Goal: Navigation & Orientation: Understand site structure

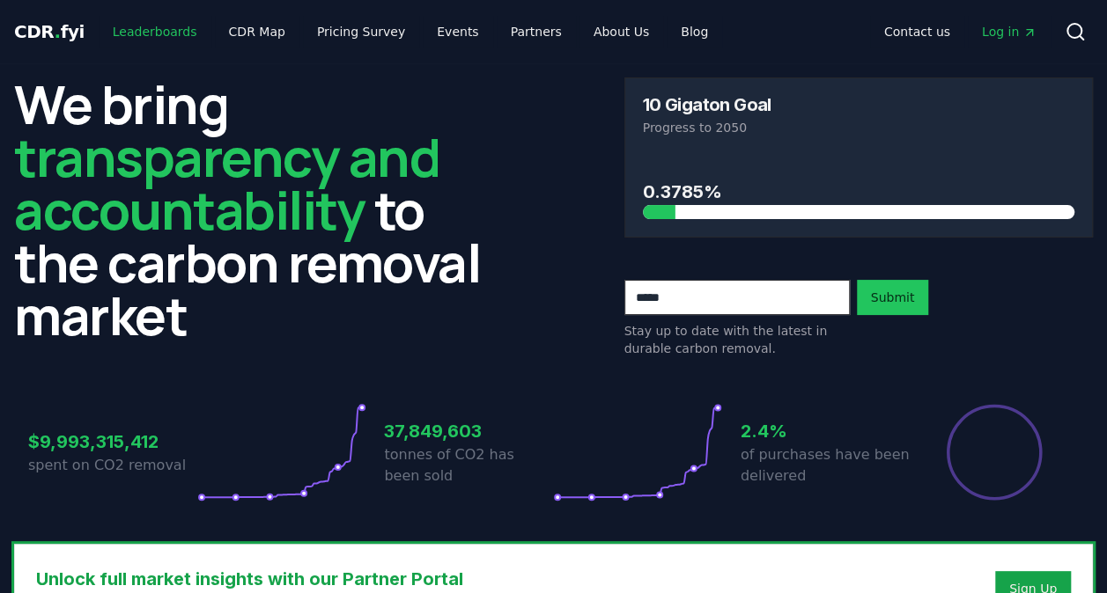
click at [125, 33] on link "Leaderboards" at bounding box center [155, 32] width 113 height 32
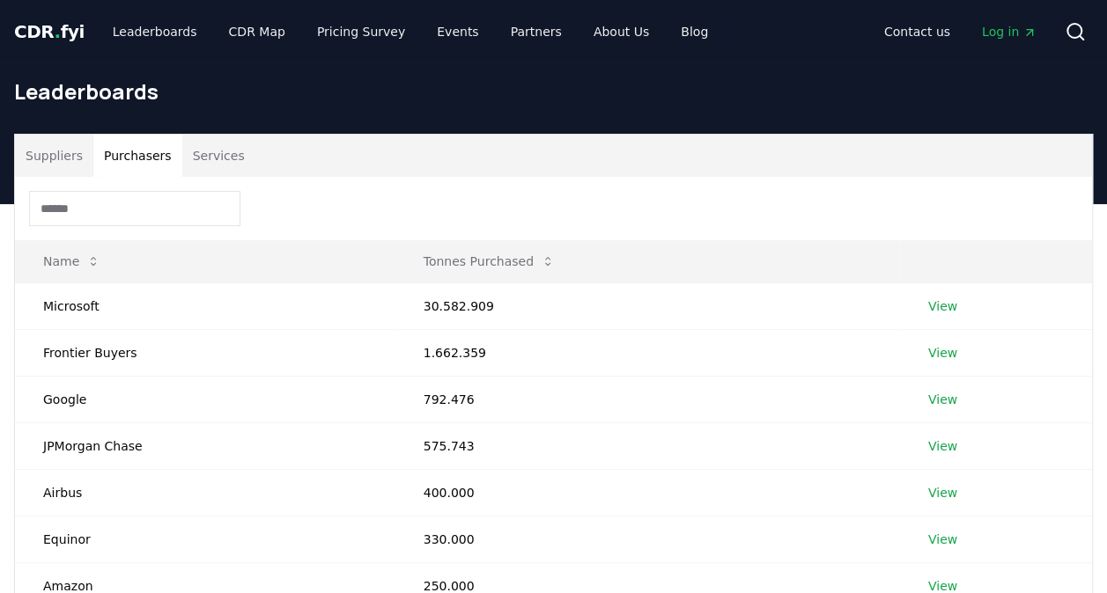
click at [134, 158] on button "Purchasers" at bounding box center [137, 156] width 89 height 42
click at [934, 307] on link "View" at bounding box center [942, 307] width 29 height 18
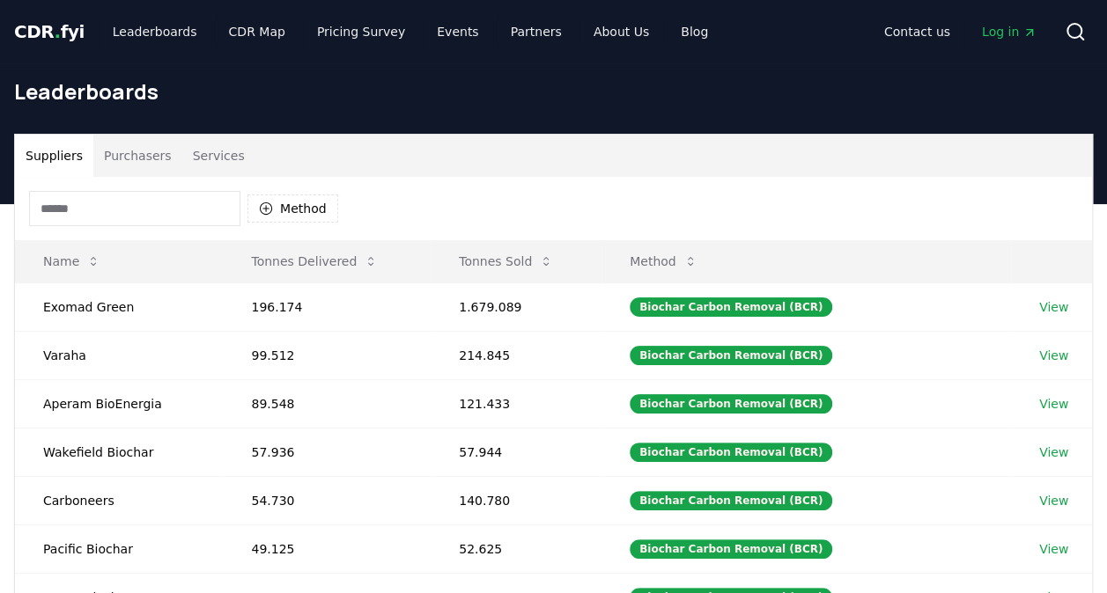
click at [134, 156] on button "Purchasers" at bounding box center [137, 156] width 89 height 42
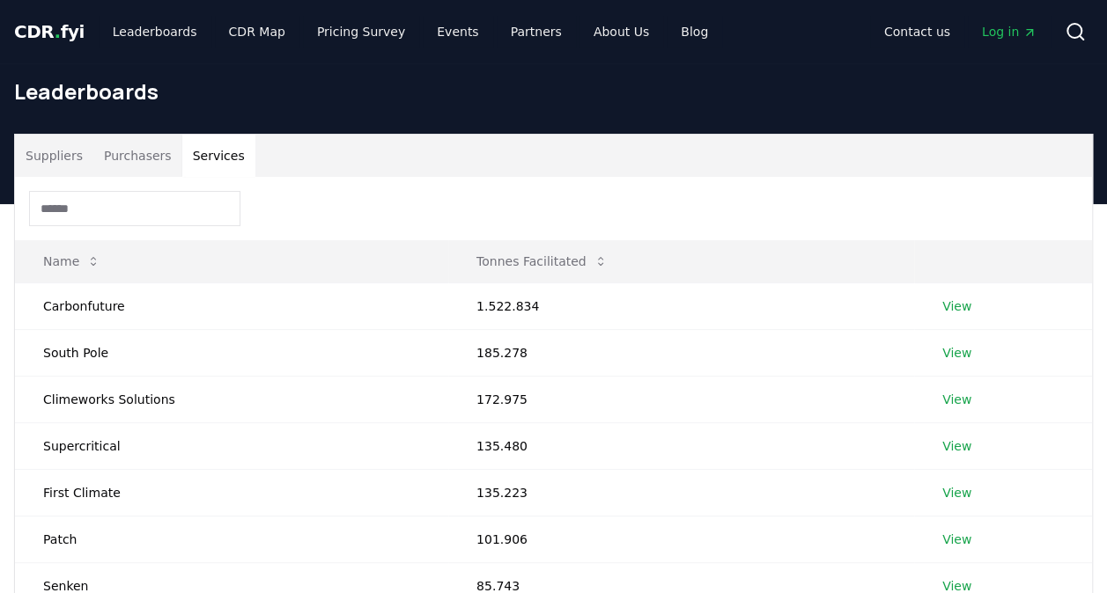
click at [234, 153] on button "Services" at bounding box center [218, 156] width 73 height 42
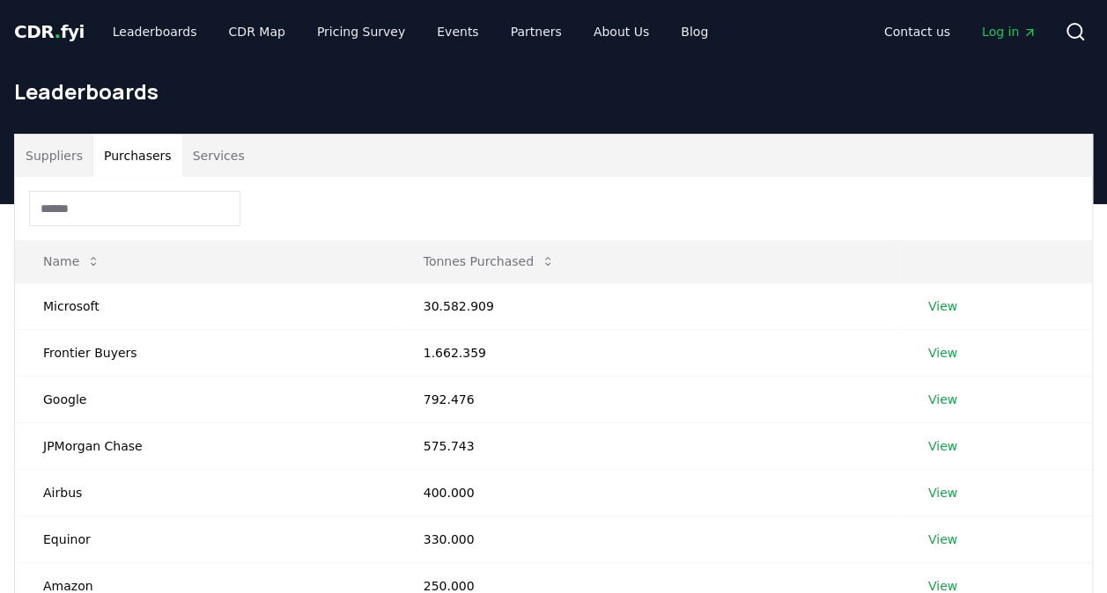
click at [116, 155] on button "Purchasers" at bounding box center [137, 156] width 89 height 42
click at [37, 145] on button "Suppliers" at bounding box center [54, 156] width 78 height 42
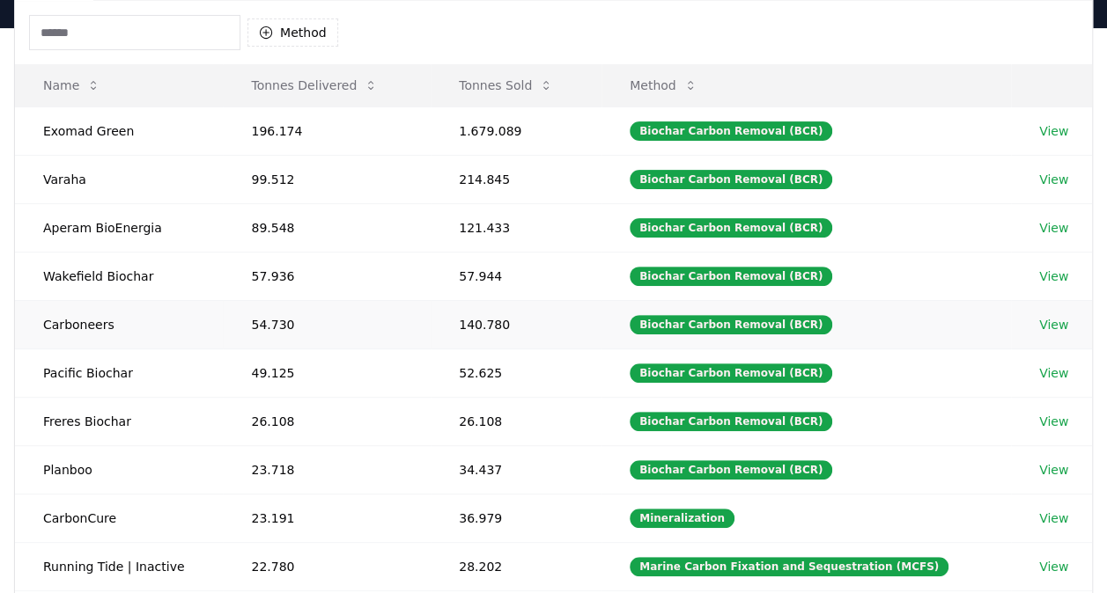
scroll to position [264, 0]
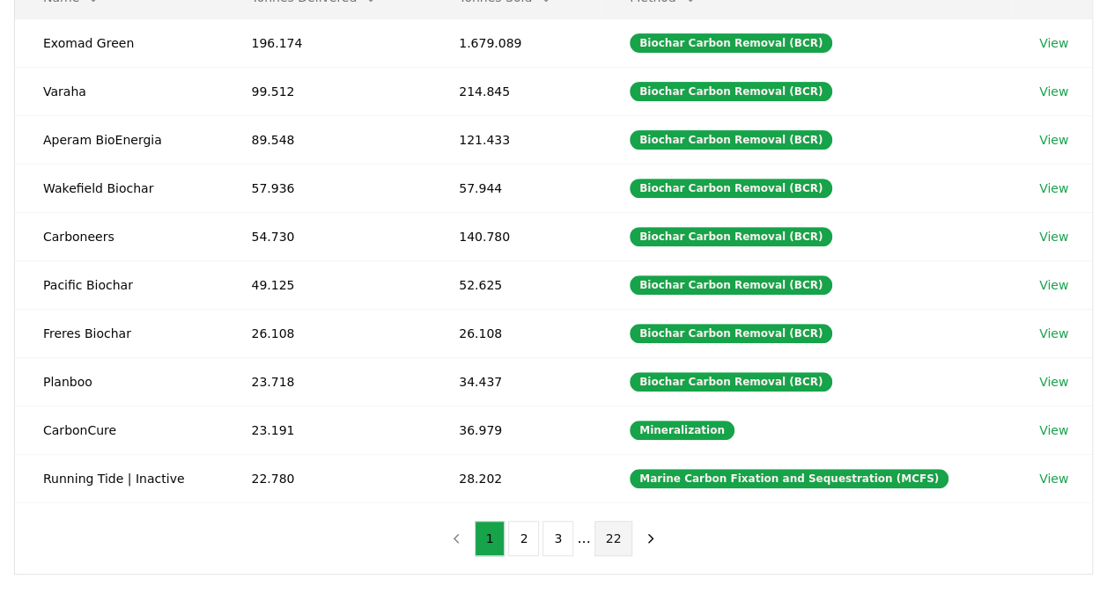
click at [618, 525] on button "22" at bounding box center [613, 538] width 39 height 35
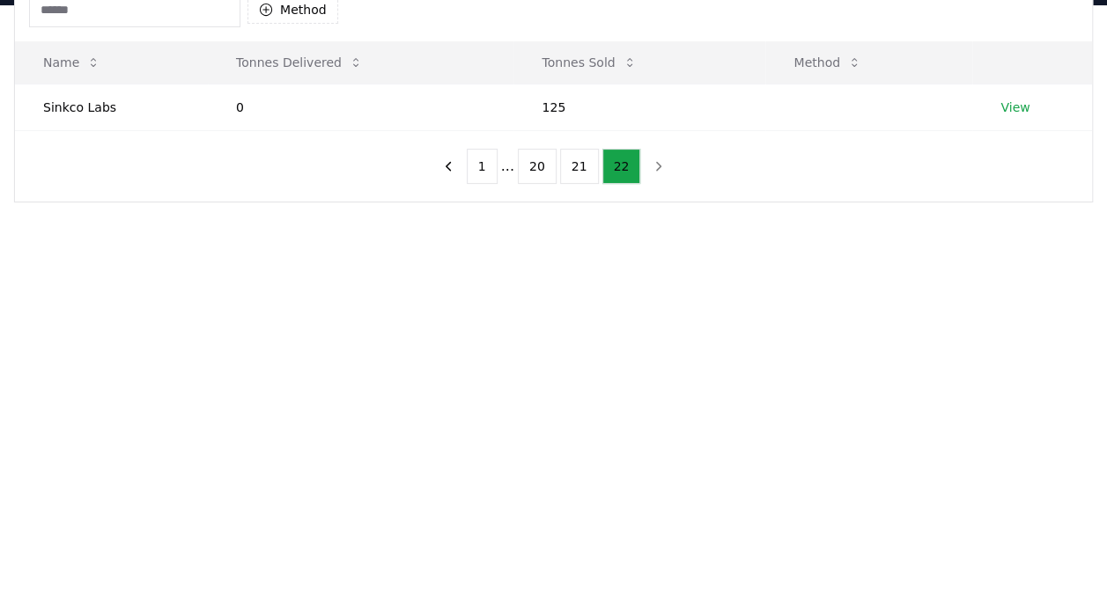
scroll to position [88, 0]
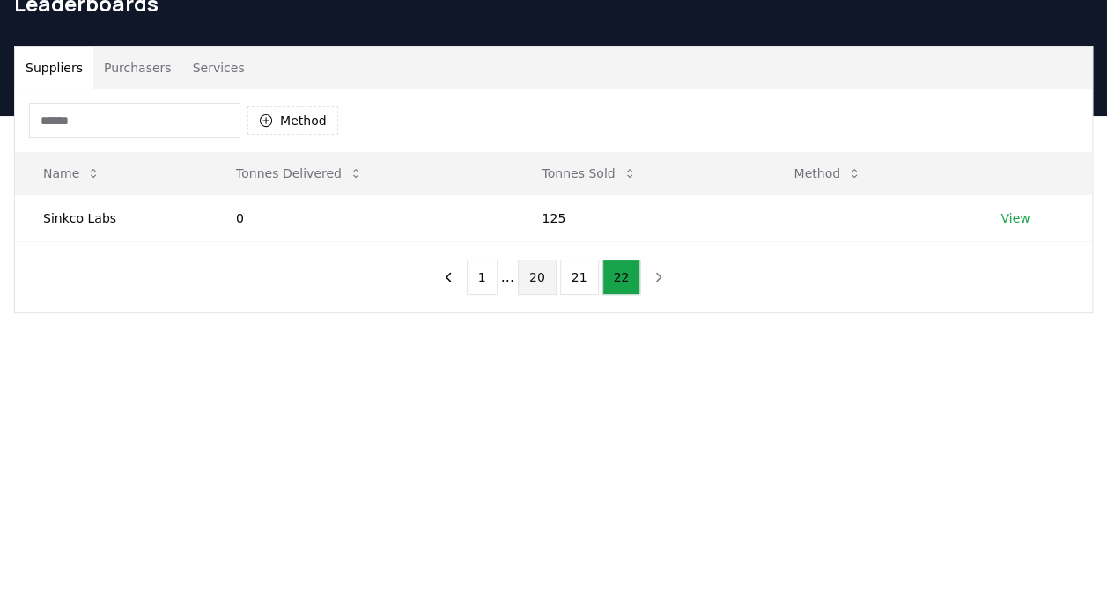
click at [527, 276] on button "20" at bounding box center [537, 277] width 39 height 35
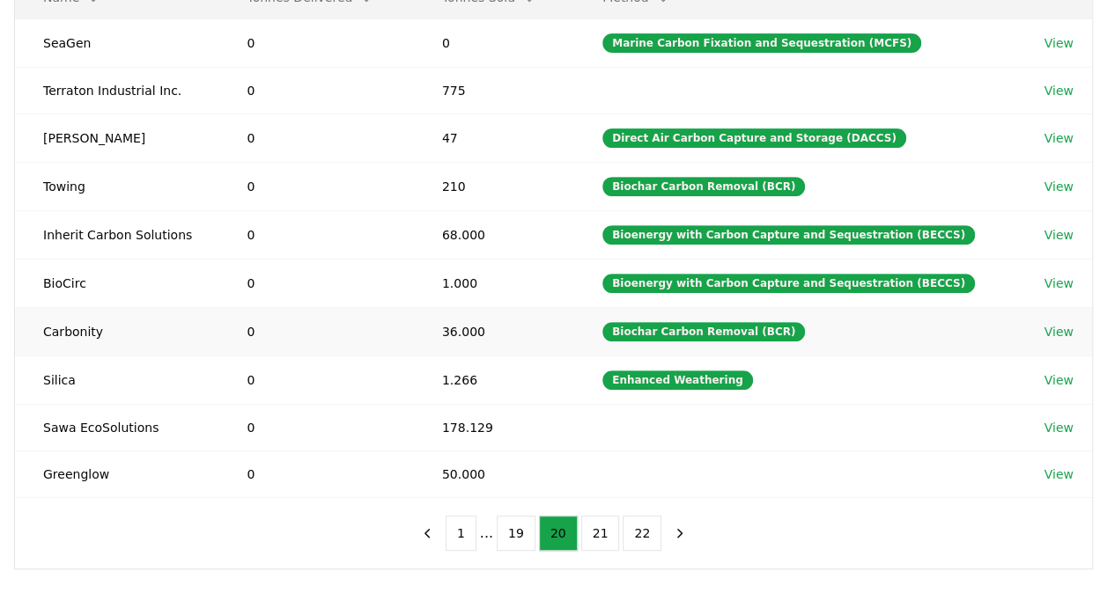
scroll to position [352, 0]
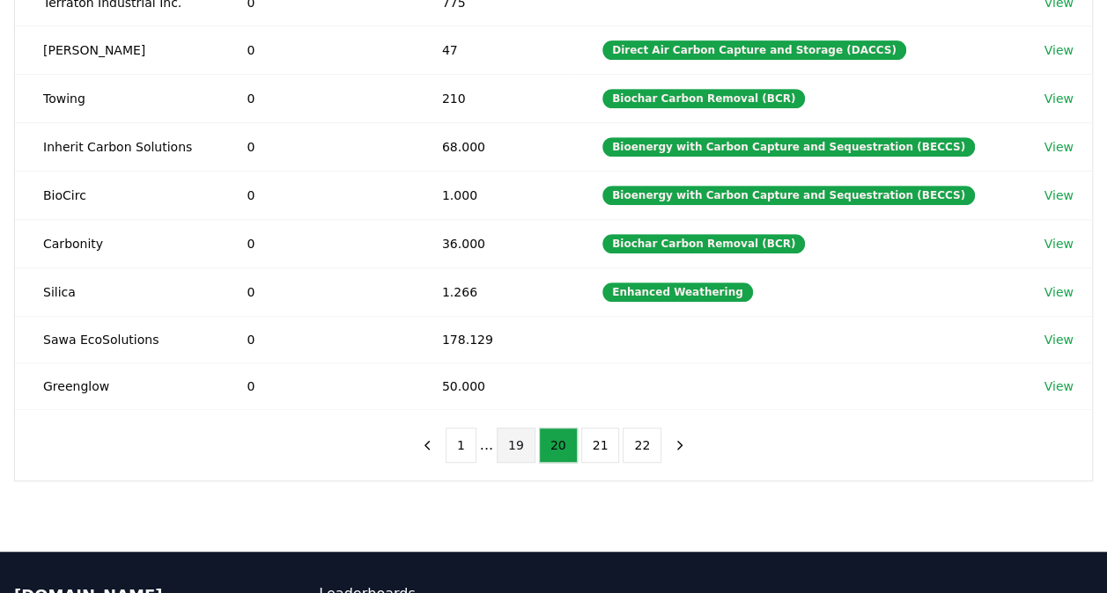
click at [508, 440] on button "19" at bounding box center [516, 445] width 39 height 35
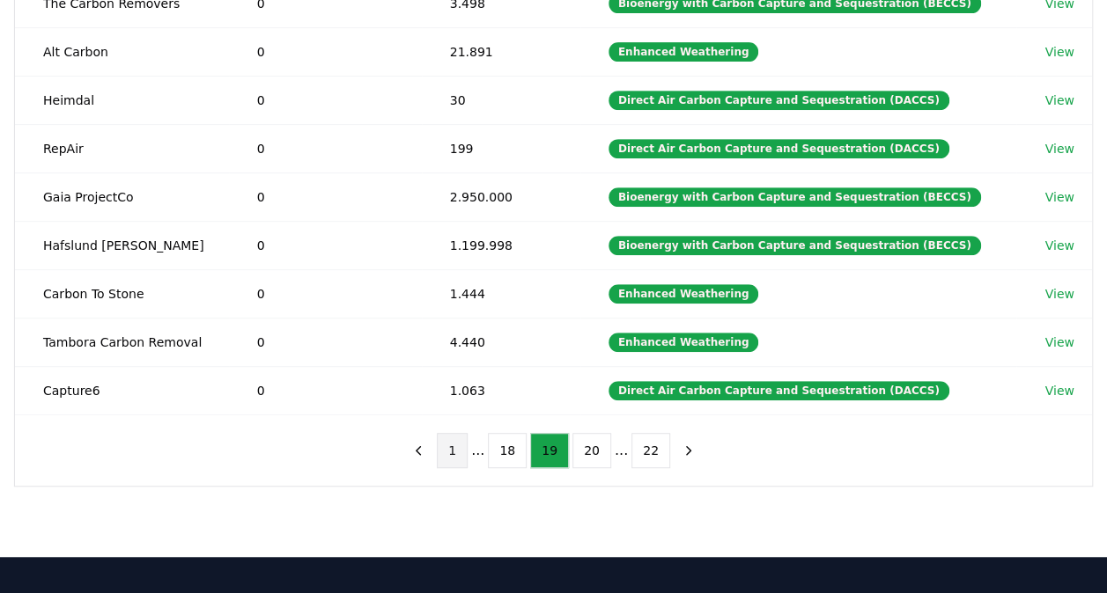
click at [463, 449] on button "1" at bounding box center [452, 450] width 31 height 35
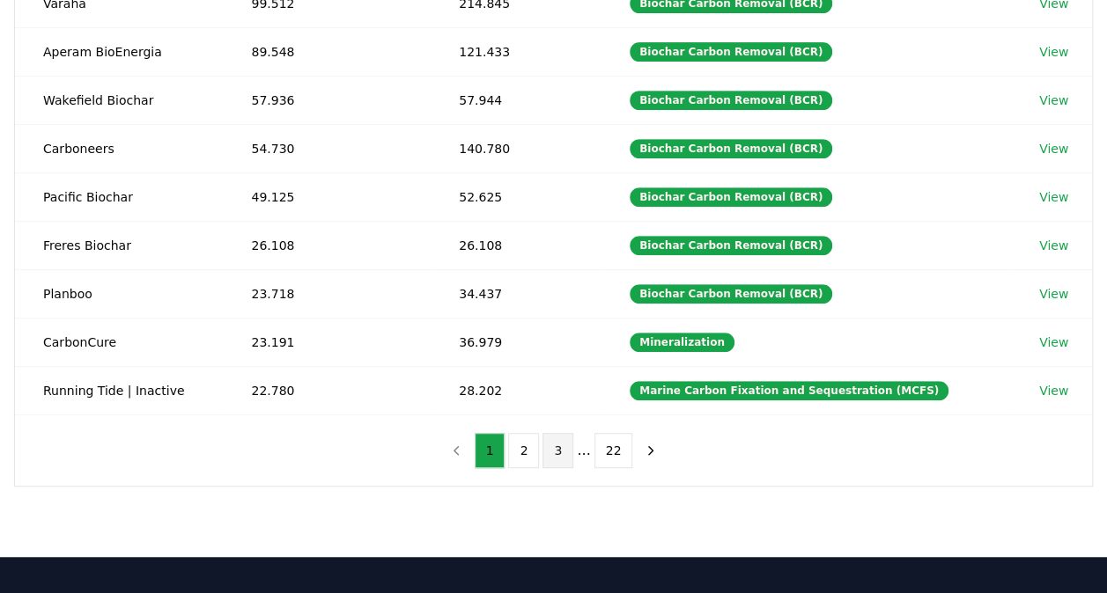
click at [559, 441] on button "3" at bounding box center [557, 450] width 31 height 35
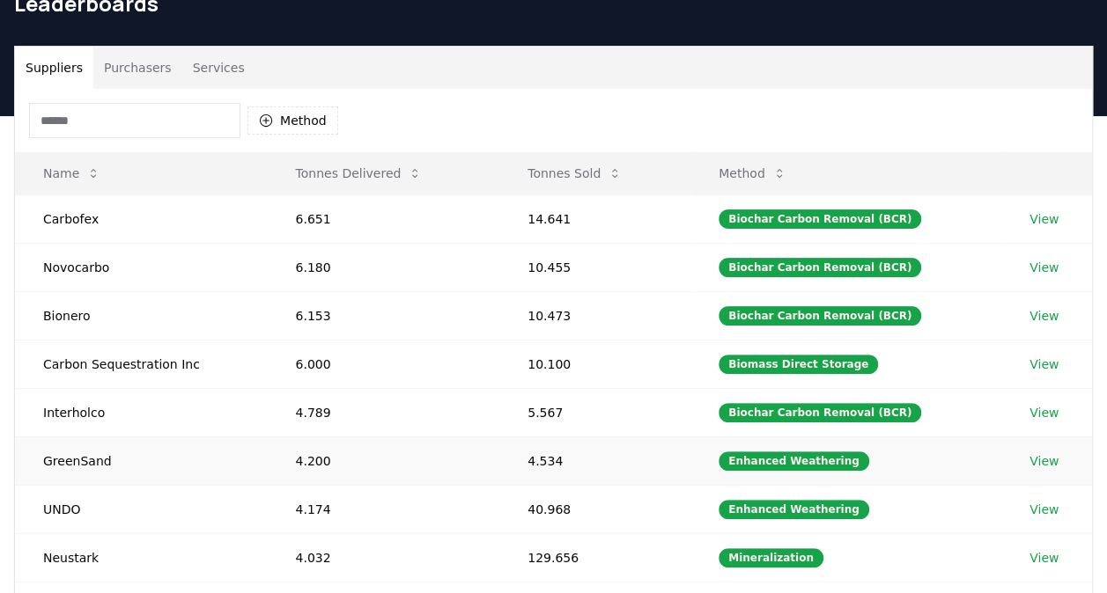
scroll to position [0, 0]
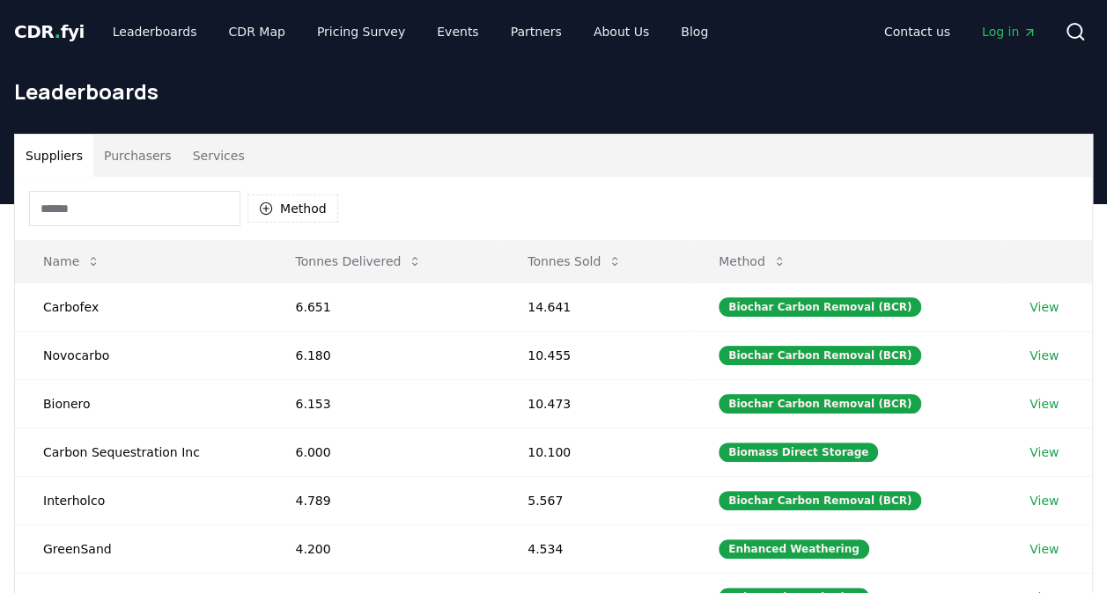
click at [215, 158] on button "Services" at bounding box center [218, 156] width 73 height 42
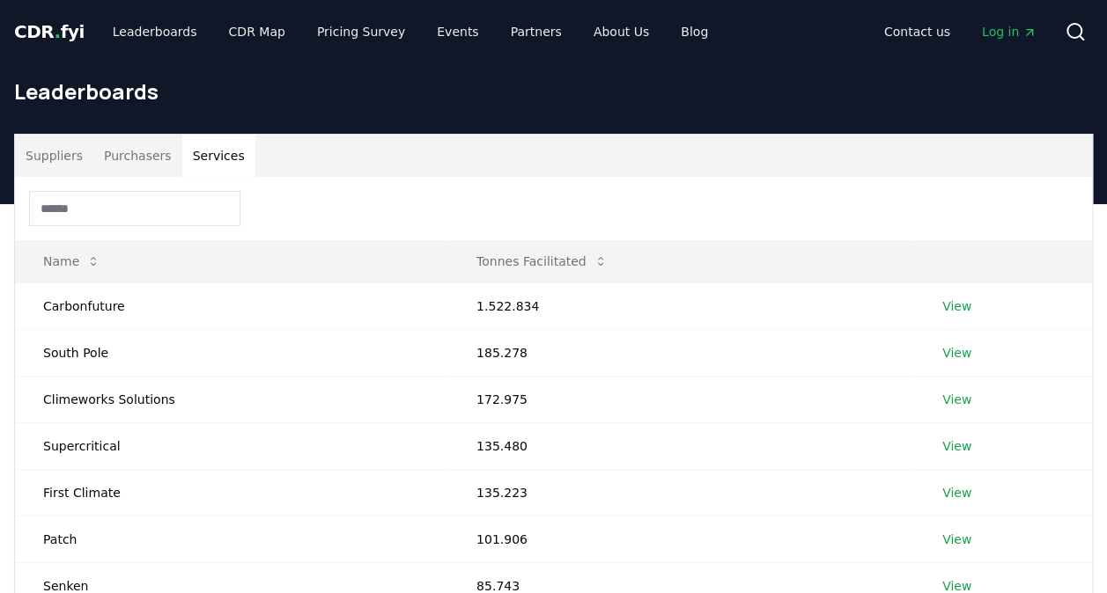
click at [120, 153] on button "Purchasers" at bounding box center [137, 156] width 89 height 42
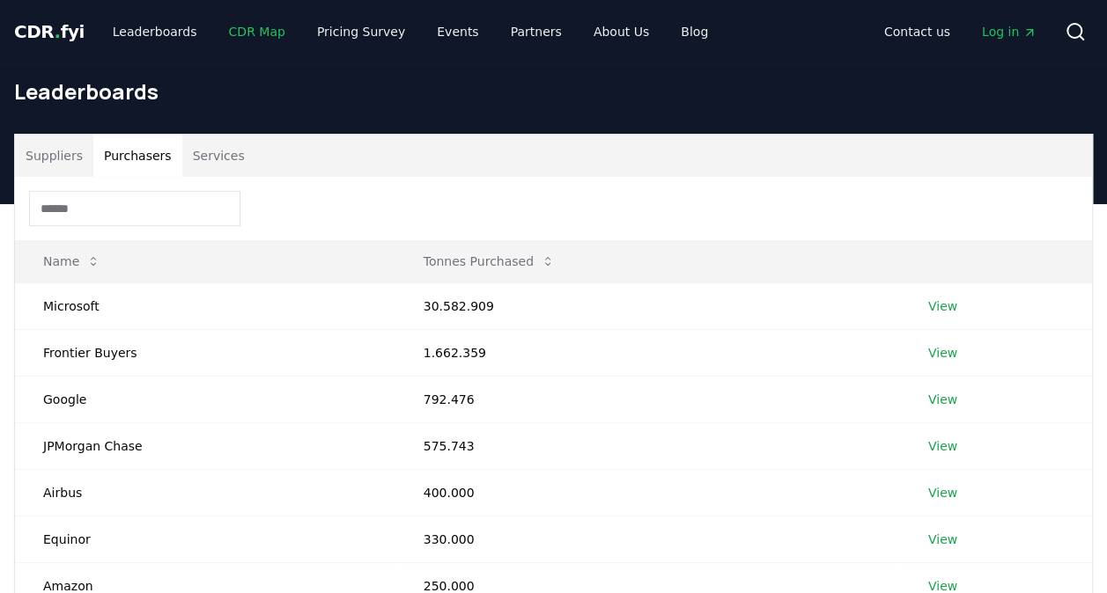
click at [224, 30] on link "CDR Map" at bounding box center [257, 32] width 85 height 32
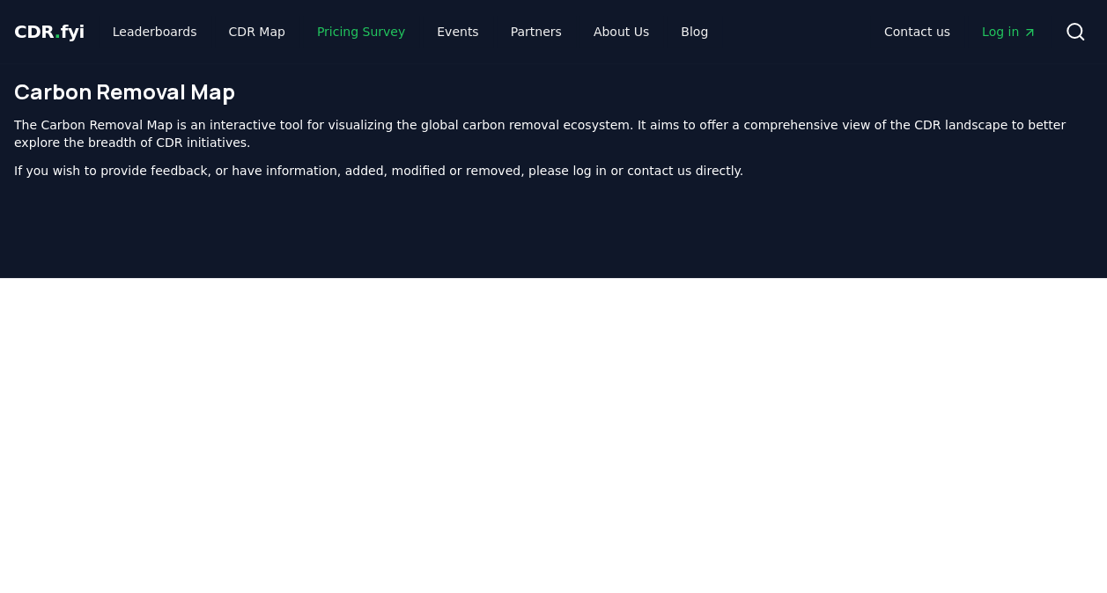
click at [345, 32] on link "Pricing Survey" at bounding box center [361, 32] width 116 height 32
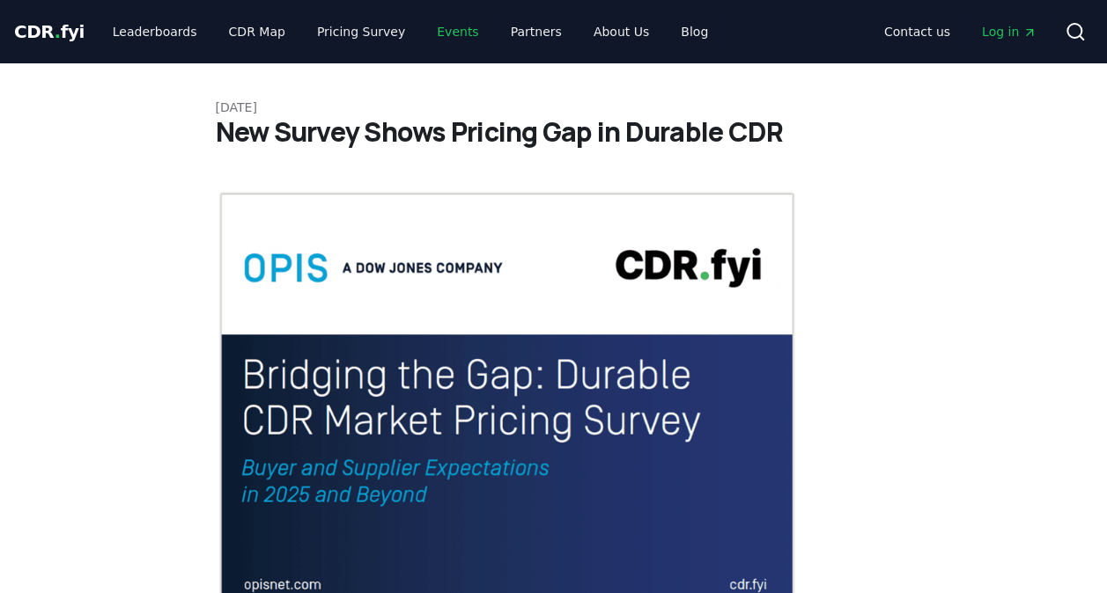
click at [444, 33] on link "Events" at bounding box center [458, 32] width 70 height 32
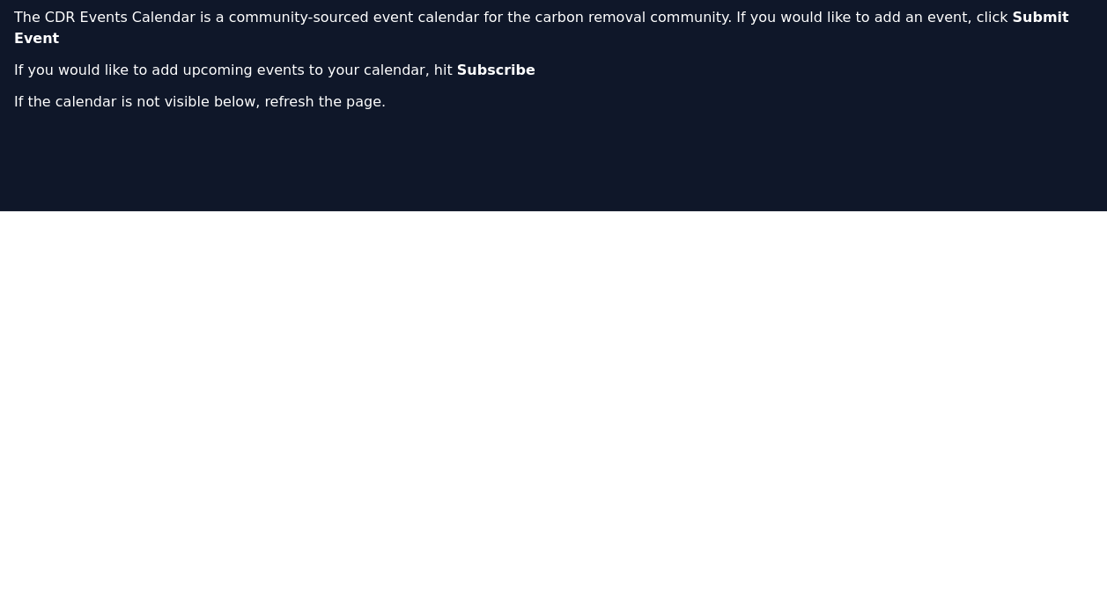
scroll to position [176, 0]
